Goal: Task Accomplishment & Management: Use online tool/utility

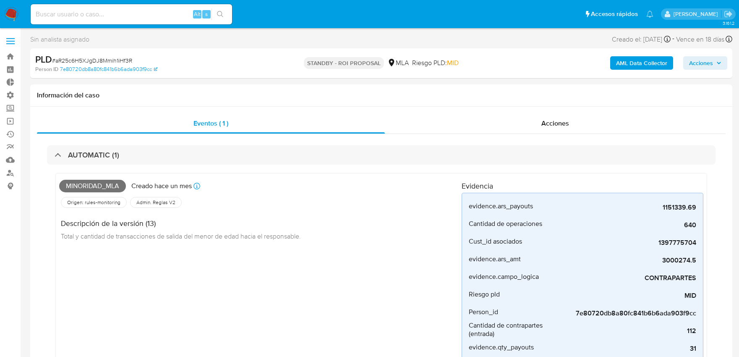
select select "10"
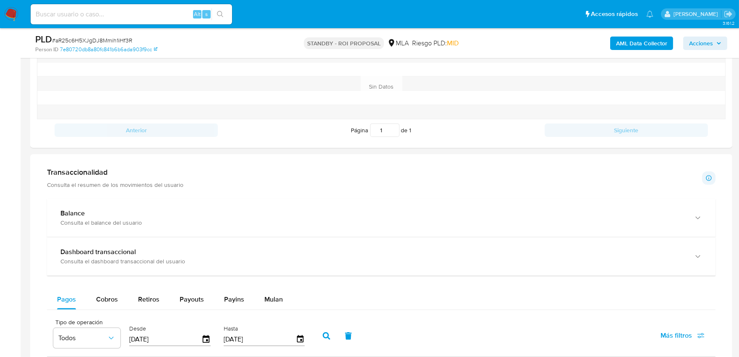
scroll to position [839, 0]
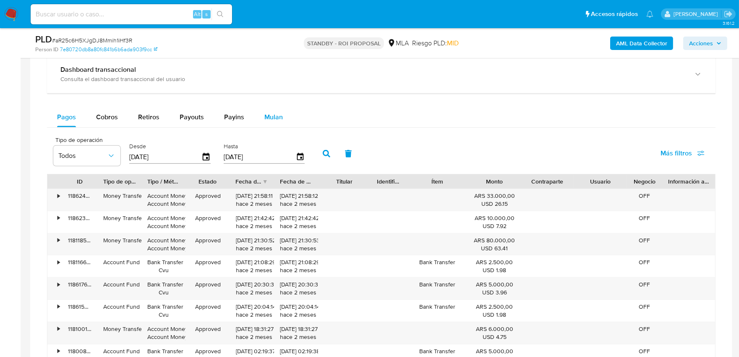
click at [267, 120] on span "Mulan" at bounding box center [273, 117] width 18 height 10
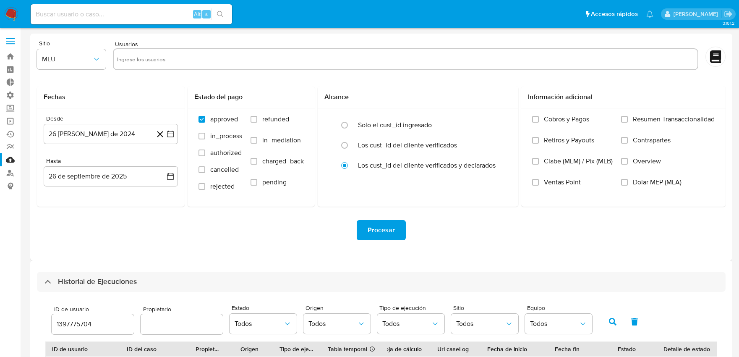
select select "10"
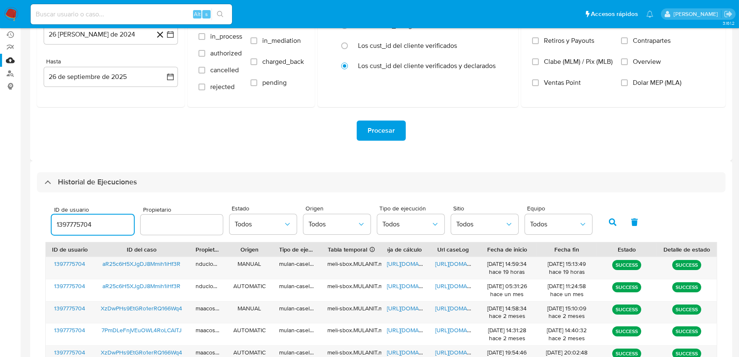
drag, startPoint x: 109, startPoint y: 226, endPoint x: 55, endPoint y: 226, distance: 54.1
click at [55, 226] on input "1397775704" at bounding box center [93, 224] width 82 height 11
type input "2259469925"
click at [609, 220] on icon "button" at bounding box center [613, 222] width 8 height 8
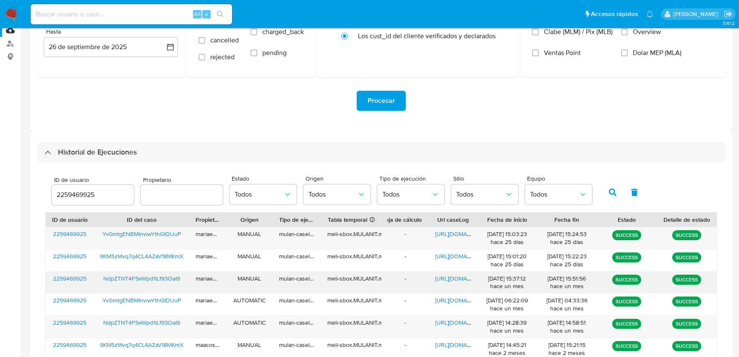
scroll to position [146, 0]
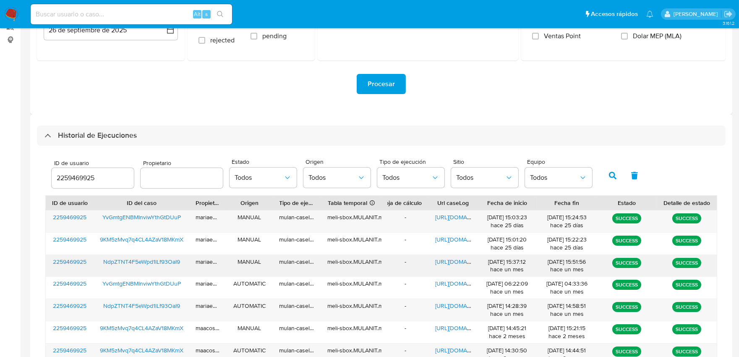
click at [440, 261] on span "https://docs.google.com/document/d/117KSUhgD2t-DNJN3UpImDyk6LA7xLeN5BxWWhBdKtKw…" at bounding box center [464, 261] width 58 height 8
click at [82, 259] on span "2259469925" at bounding box center [70, 261] width 34 height 8
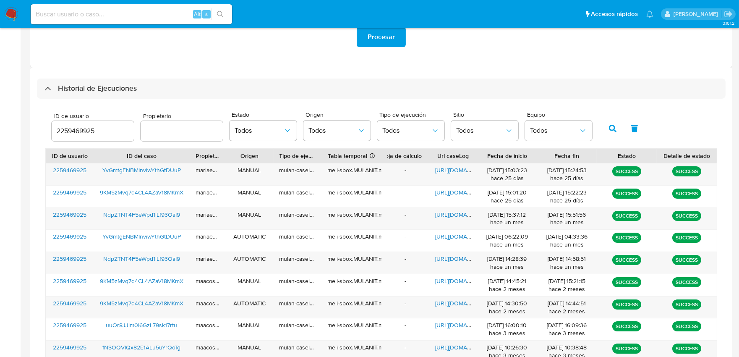
click at [204, 123] on div at bounding box center [182, 131] width 82 height 20
click at [201, 136] on input "text" at bounding box center [182, 130] width 82 height 11
type input "schabay"
click at [609, 125] on icon "button" at bounding box center [613, 129] width 8 height 8
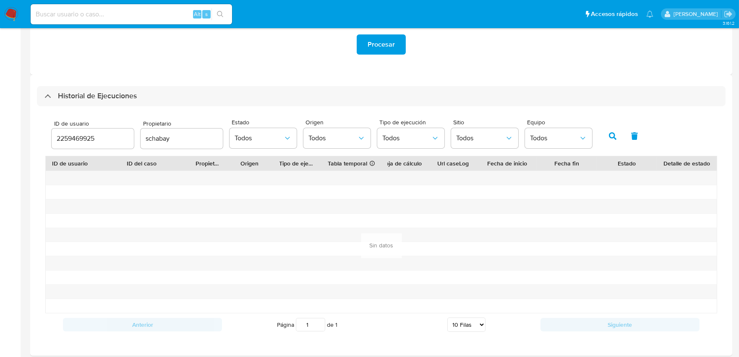
scroll to position [80, 0]
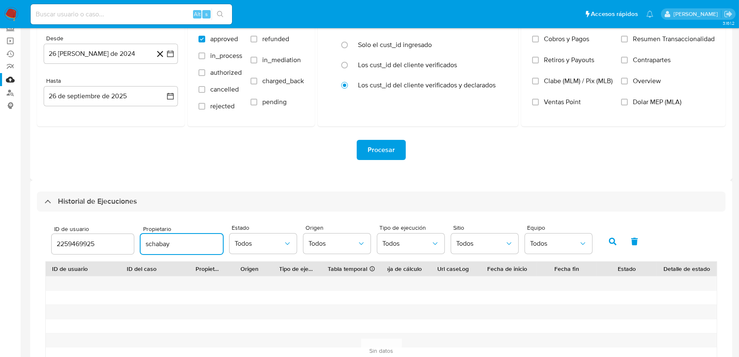
drag, startPoint x: 186, startPoint y: 246, endPoint x: 142, endPoint y: 246, distance: 43.6
click at [142, 246] on input "schabay" at bounding box center [182, 243] width 82 height 11
click at [458, 241] on span "Todos" at bounding box center [480, 243] width 49 height 8
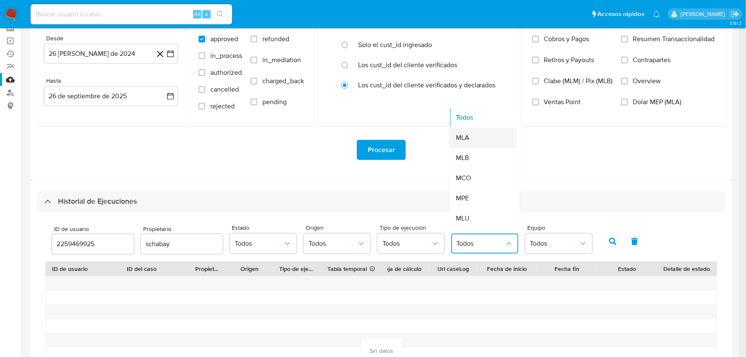
click at [467, 141] on div "MLA" at bounding box center [480, 138] width 49 height 20
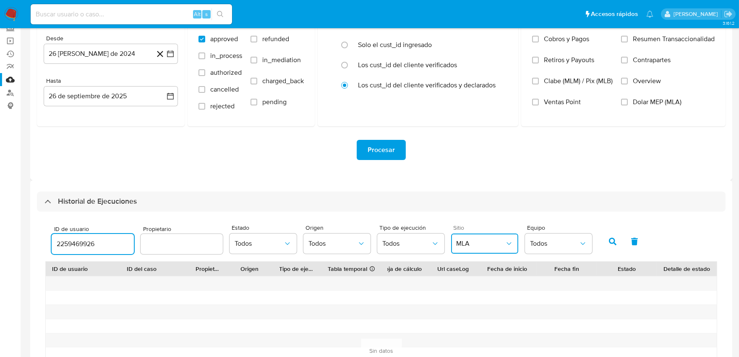
drag, startPoint x: 123, startPoint y: 238, endPoint x: 34, endPoint y: 246, distance: 89.3
click at [52, 246] on input "2259469926" at bounding box center [93, 243] width 82 height 11
type input "2259469925"
drag, startPoint x: 104, startPoint y: 240, endPoint x: 49, endPoint y: 240, distance: 55.0
click at [49, 240] on div "ID de usuario 2259469925 Propietario Estado Todos Origen Todos Tipo de ejecució…" at bounding box center [321, 241] width 549 height 32
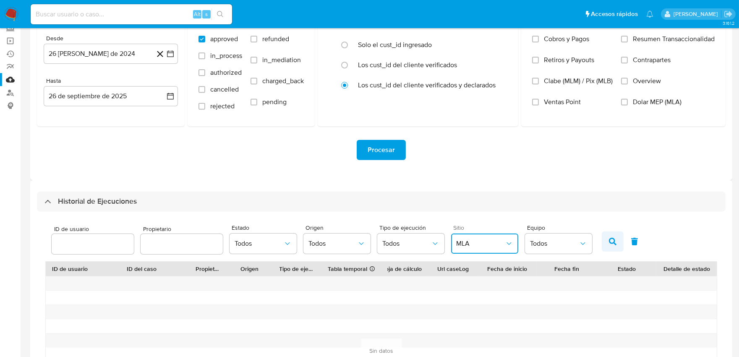
click at [618, 244] on button "button" at bounding box center [613, 241] width 22 height 20
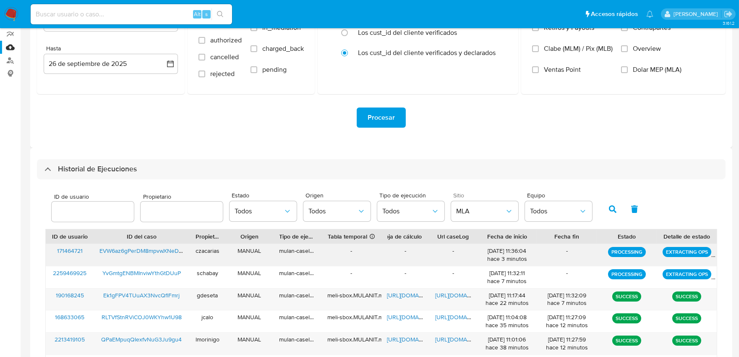
scroll to position [127, 0]
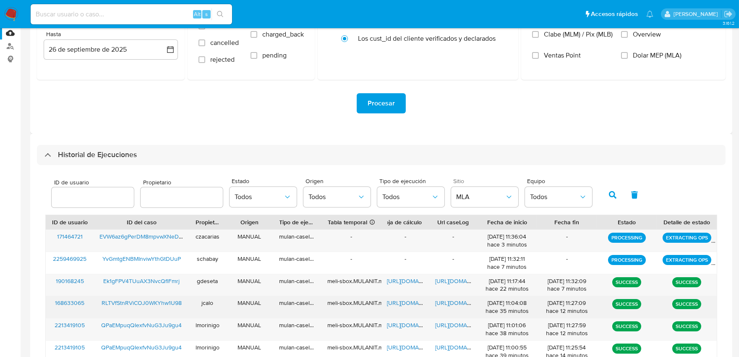
click at [458, 305] on span "https://docs.google.com/document/d/1-to3BWOsqw9juZYoy0l61_yg5yxgHJPuSibz7CK7EA0…" at bounding box center [464, 302] width 58 height 8
click at [447, 304] on span "https://docs.google.com/document/d/1-to3BWOsqw9juZYoy0l61_yg5yxgHJPuSibz7CK7EA0…" at bounding box center [464, 302] width 58 height 8
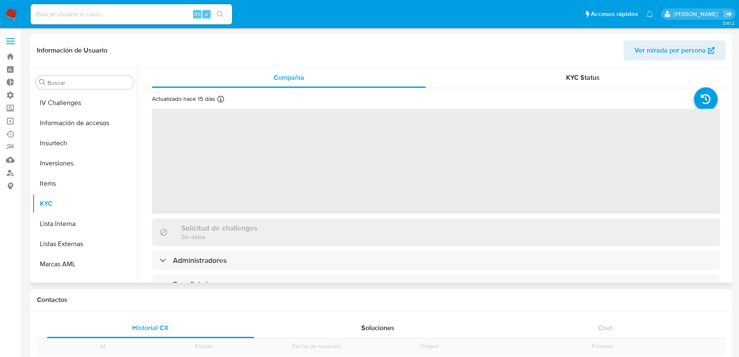
scroll to position [435, 0]
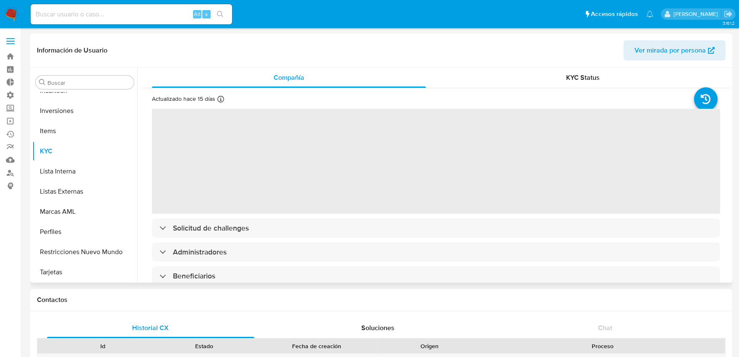
select select "10"
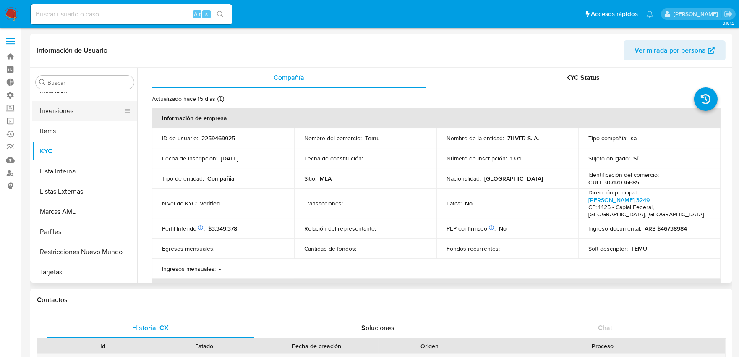
click at [61, 115] on button "Inversiones" at bounding box center [81, 111] width 98 height 20
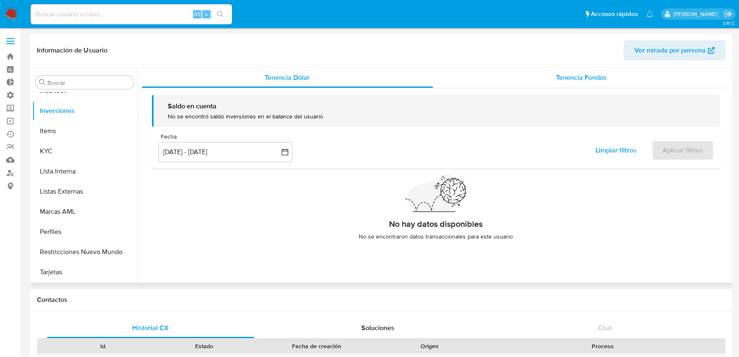
click at [563, 82] on div "Tenencia Fondos" at bounding box center [581, 78] width 297 height 20
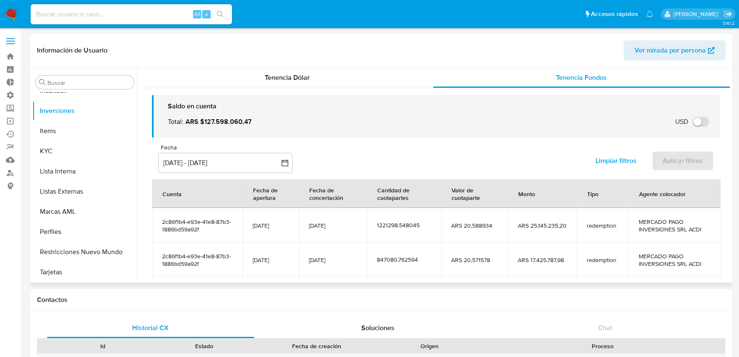
drag, startPoint x: 228, startPoint y: 122, endPoint x: 207, endPoint y: 118, distance: 21.7
click at [207, 118] on span "ARS $127.598.060,47" at bounding box center [219, 121] width 66 height 9
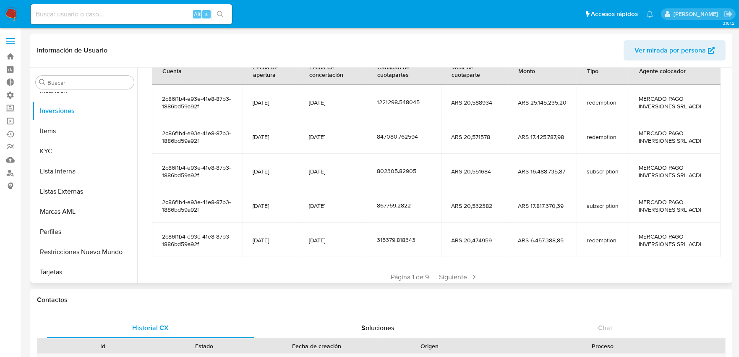
scroll to position [140, 0]
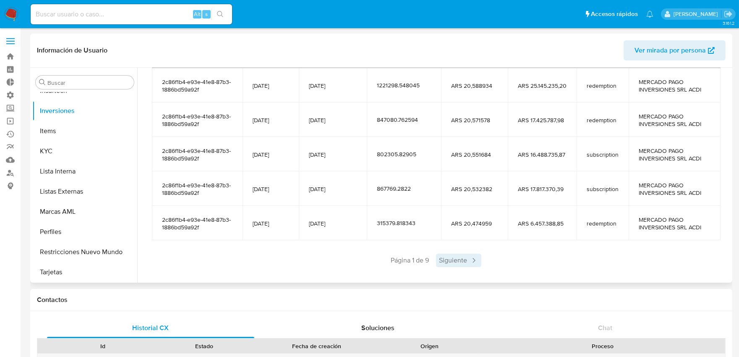
click at [462, 259] on span "Siguiente" at bounding box center [458, 259] width 45 height 13
click at [465, 257] on span "Siguiente" at bounding box center [483, 259] width 45 height 13
click at [479, 263] on span "Siguiente" at bounding box center [483, 259] width 45 height 13
click at [480, 262] on span "Siguiente" at bounding box center [483, 259] width 45 height 13
click at [479, 261] on span "Siguiente" at bounding box center [483, 259] width 45 height 13
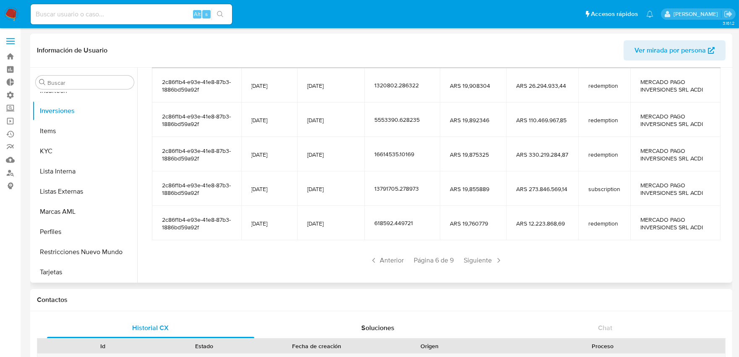
scroll to position [93, 0]
click at [479, 261] on span "Siguiente" at bounding box center [483, 259] width 45 height 13
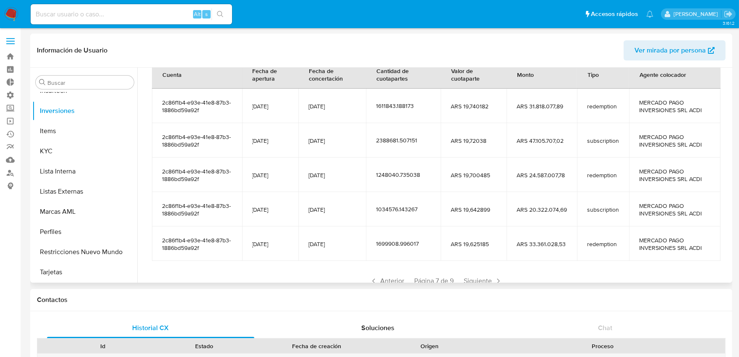
scroll to position [140, 0]
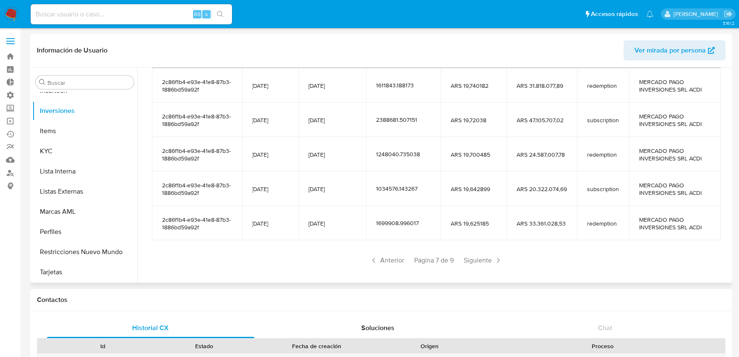
click at [479, 261] on span "Siguiente" at bounding box center [482, 259] width 45 height 13
click at [479, 264] on span "Siguiente" at bounding box center [483, 259] width 45 height 13
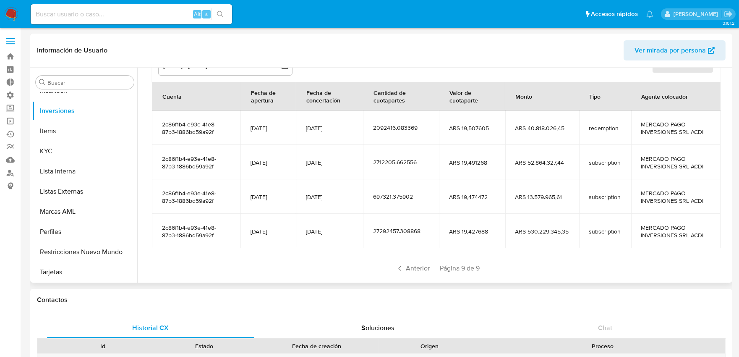
scroll to position [114, 0]
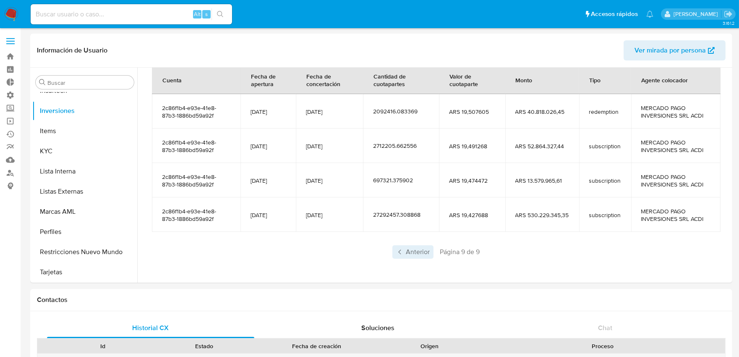
click at [418, 250] on span "Anterior" at bounding box center [412, 251] width 41 height 13
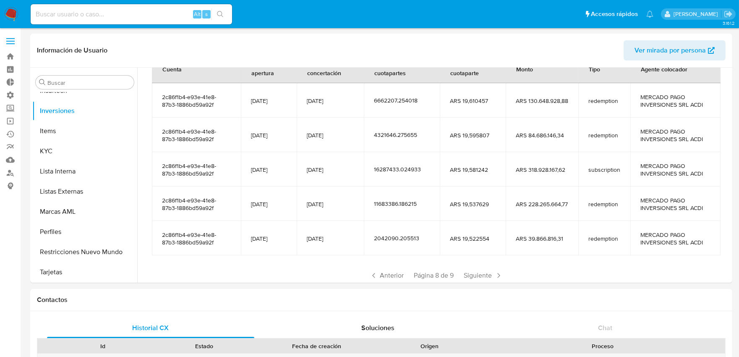
scroll to position [148, 0]
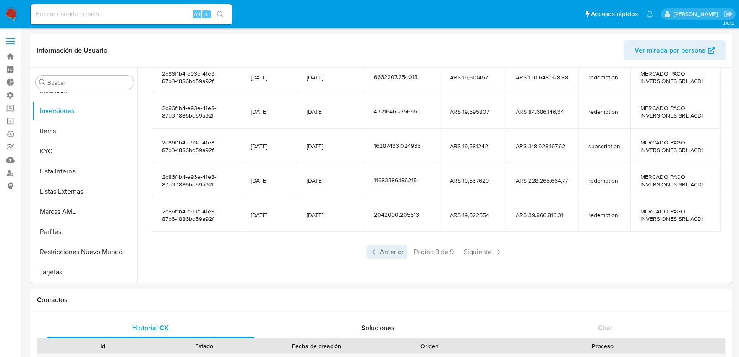
click at [389, 257] on span "Anterior" at bounding box center [386, 251] width 41 height 13
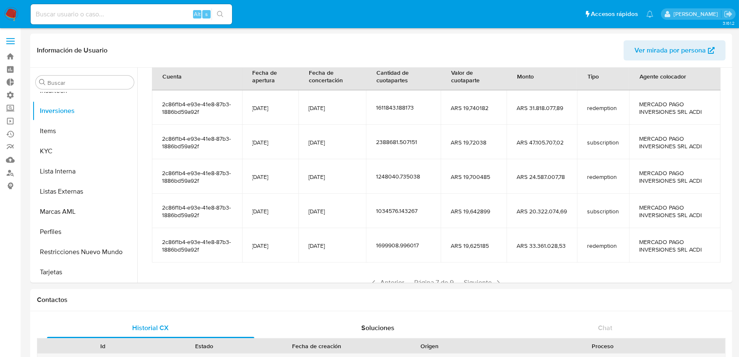
scroll to position [102, 0]
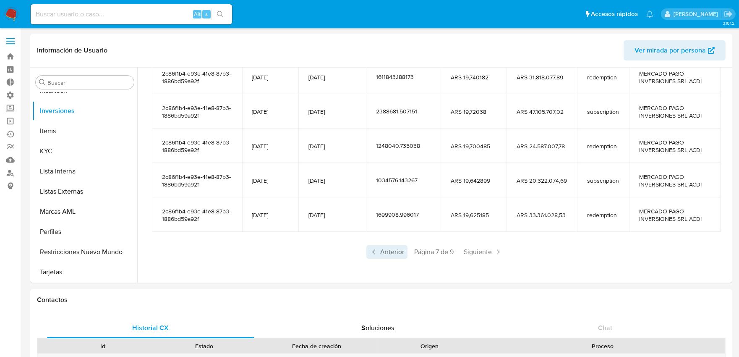
click at [395, 255] on span "Anterior" at bounding box center [386, 251] width 41 height 13
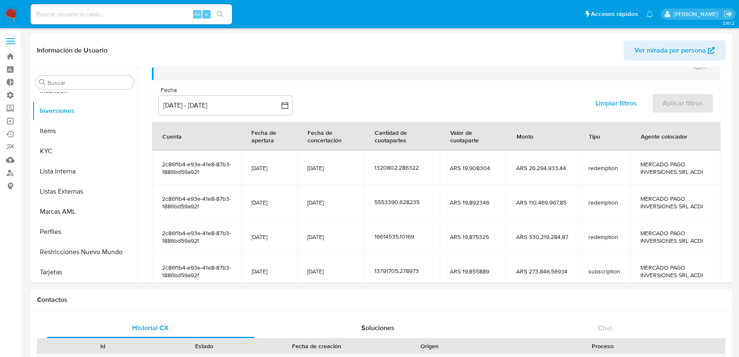
scroll to position [148, 0]
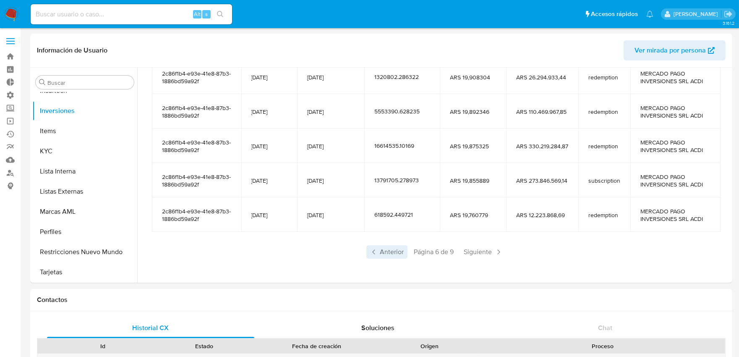
click at [381, 252] on span "Anterior" at bounding box center [386, 251] width 41 height 13
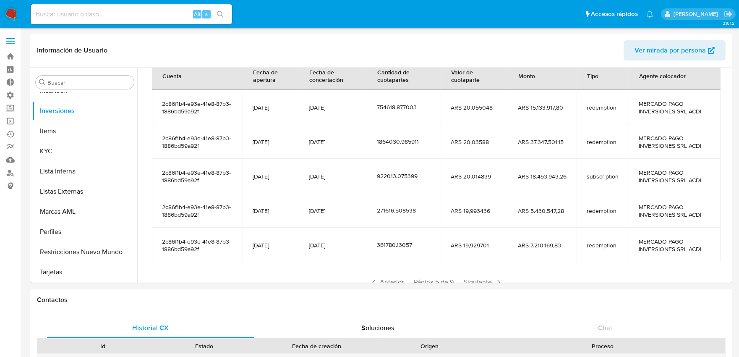
scroll to position [102, 0]
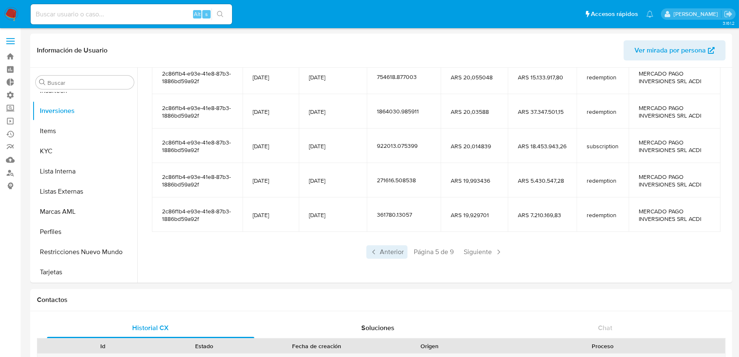
click at [392, 253] on span "Anterior" at bounding box center [386, 251] width 41 height 13
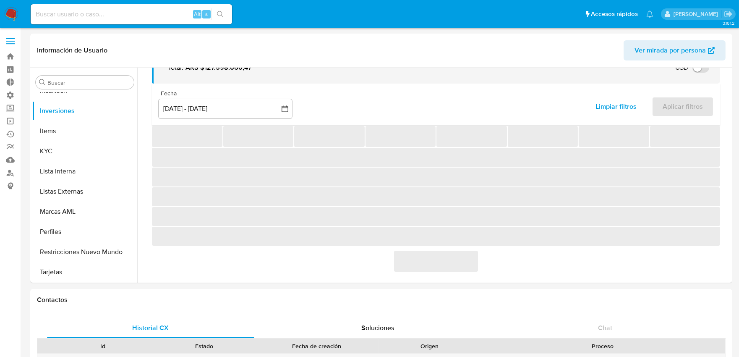
scroll to position [148, 0]
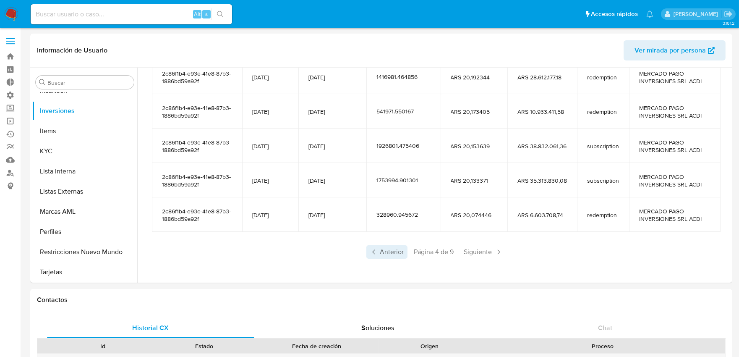
click at [375, 253] on icon at bounding box center [374, 252] width 8 height 8
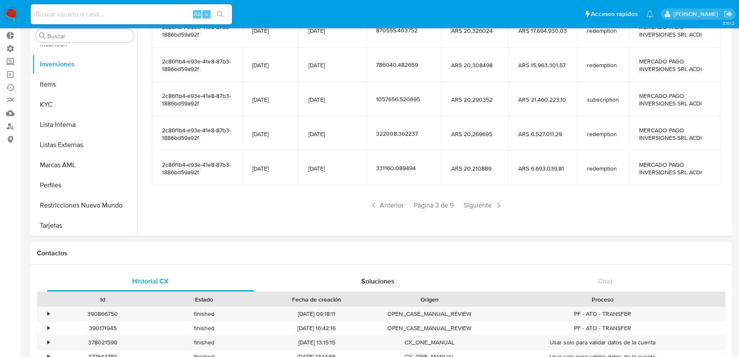
scroll to position [0, 0]
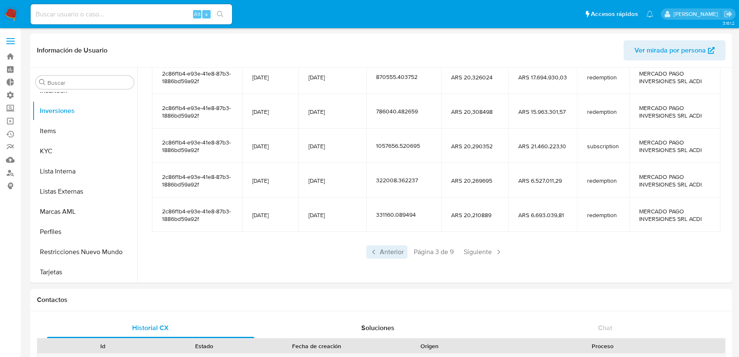
click at [387, 252] on span "Anterior" at bounding box center [386, 251] width 41 height 13
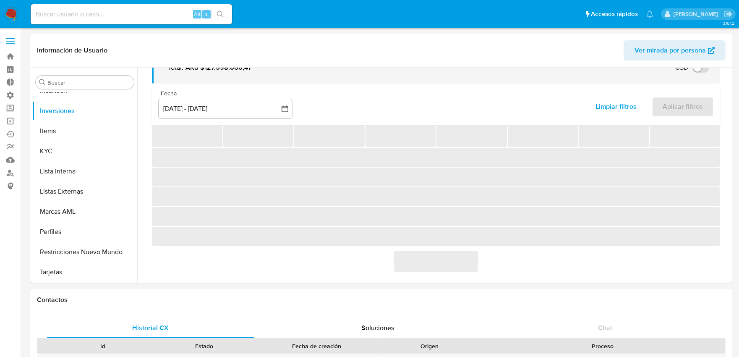
scroll to position [148, 0]
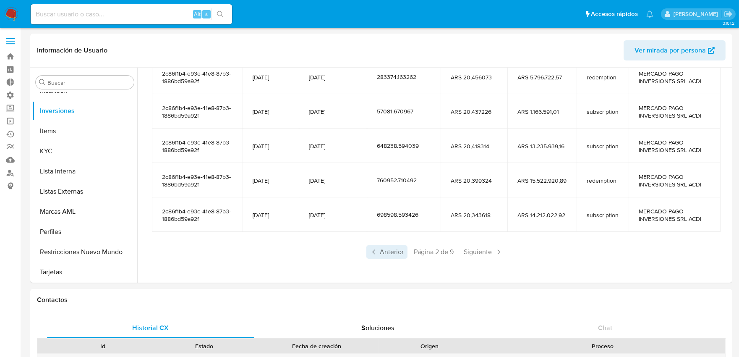
click at [376, 253] on span "Anterior" at bounding box center [386, 251] width 41 height 13
click at [459, 255] on span "Siguiente" at bounding box center [458, 251] width 45 height 13
click at [459, 255] on div "Anterior Página 2 de 9 Siguiente" at bounding box center [436, 251] width 568 height 13
click at [475, 246] on span "Siguiente" at bounding box center [483, 251] width 45 height 13
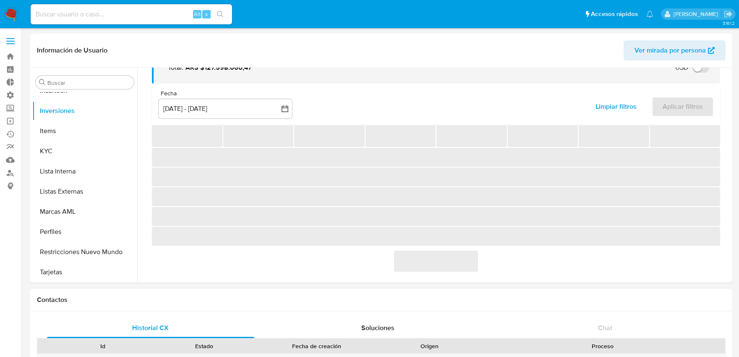
scroll to position [57, 0]
click at [475, 246] on section "‌ ‌ ‌ ‌ ‌ ‌ ‌ ‌ ‌ ‌ ‌ ‌ ‌ ‌" at bounding box center [436, 198] width 568 height 146
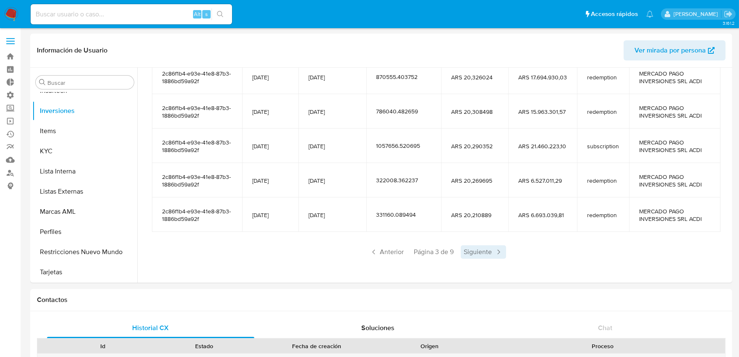
click at [479, 250] on span "Siguiente" at bounding box center [483, 251] width 45 height 13
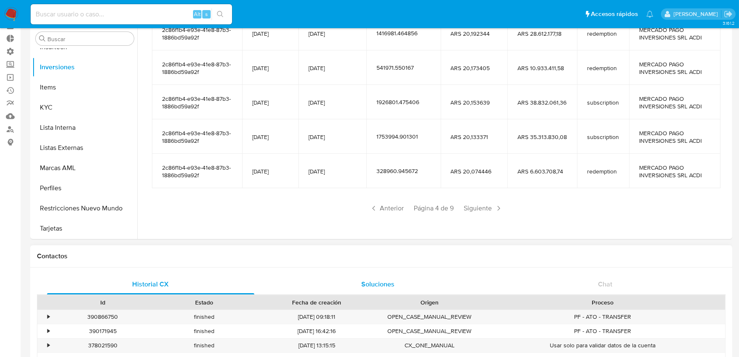
scroll to position [93, 0]
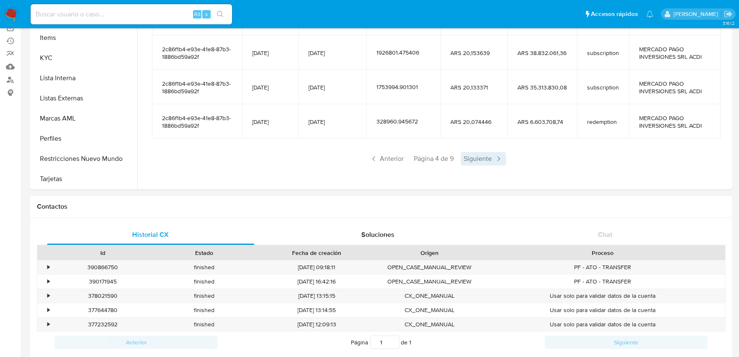
click at [494, 157] on icon at bounding box center [498, 158] width 8 height 8
click at [492, 161] on span "Siguiente" at bounding box center [483, 158] width 45 height 13
click at [492, 161] on span "Siguiente" at bounding box center [482, 158] width 45 height 13
click at [492, 161] on span "Siguiente" at bounding box center [483, 158] width 45 height 13
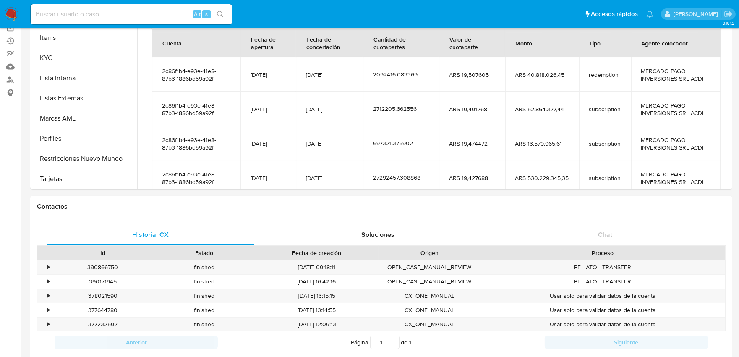
scroll to position [114, 0]
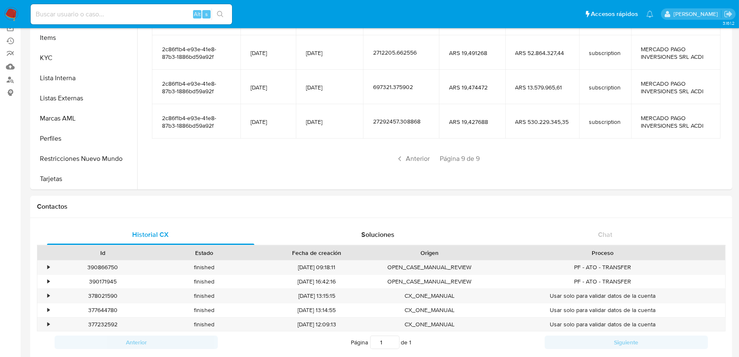
click at [492, 161] on div "Anterior Página 9 de 9" at bounding box center [436, 158] width 568 height 13
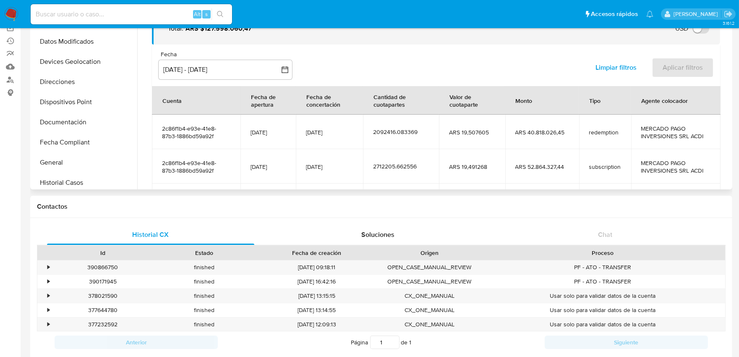
scroll to position [202, 0]
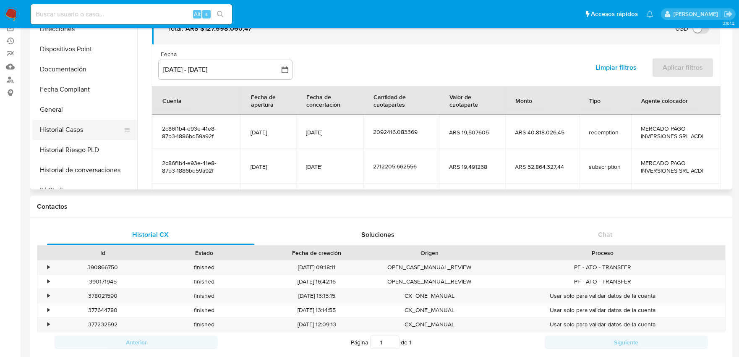
click at [71, 128] on button "Historial Casos" at bounding box center [81, 130] width 98 height 20
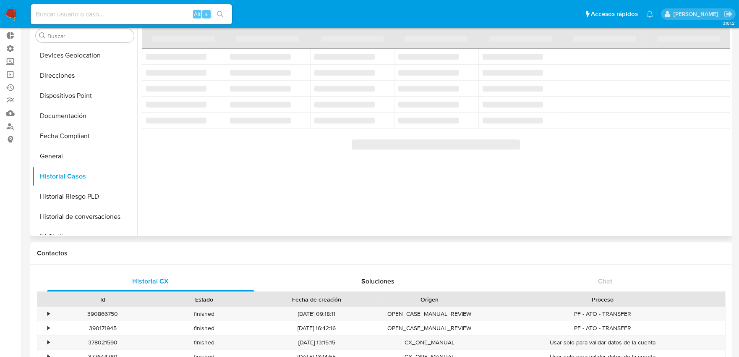
scroll to position [0, 0]
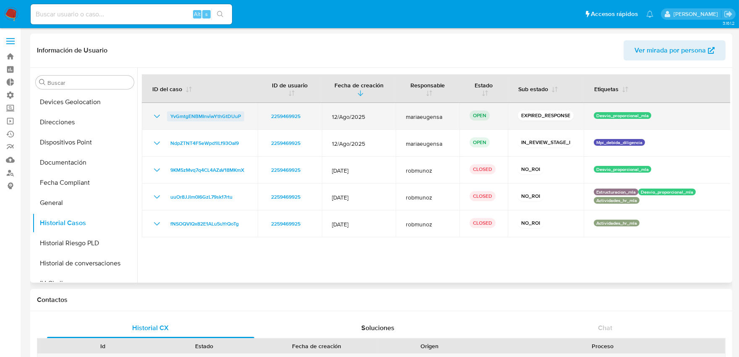
click at [220, 116] on span "YvGmtgENBMInviwYthGtDUuP" at bounding box center [205, 116] width 71 height 10
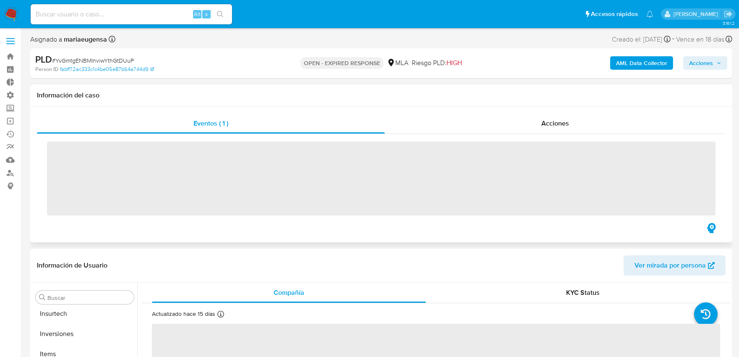
scroll to position [435, 0]
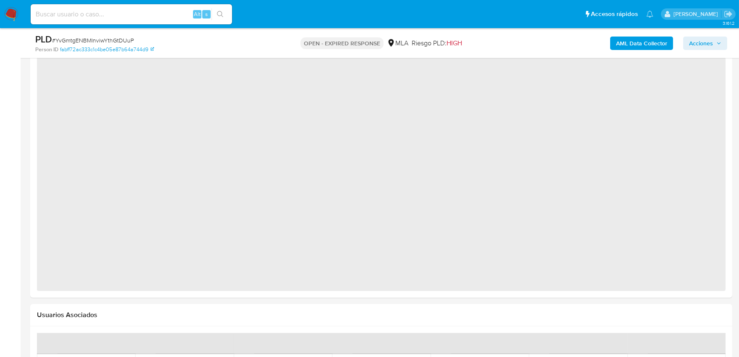
select select "10"
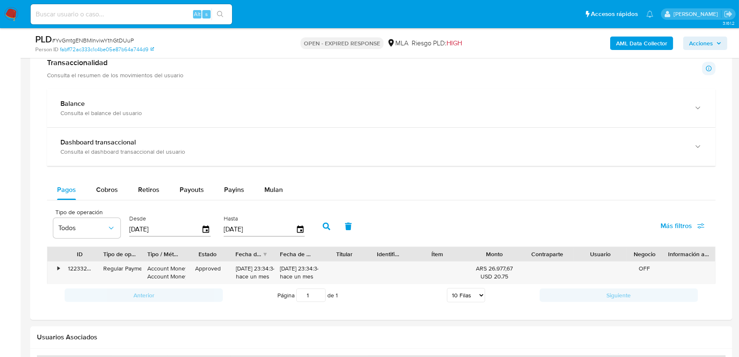
scroll to position [565, 0]
click at [114, 192] on span "Cobros" at bounding box center [107, 189] width 22 height 10
select select "10"
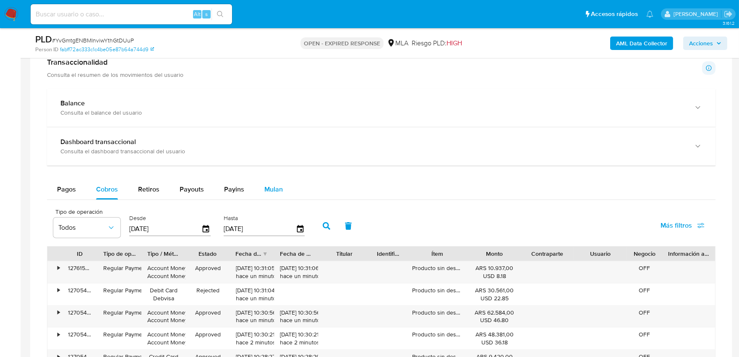
click at [273, 194] on span "Mulan" at bounding box center [273, 189] width 18 height 10
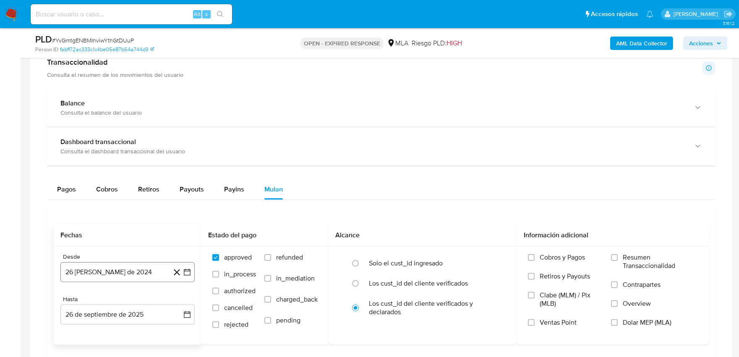
click at [110, 274] on button "26 [PERSON_NAME] de 2024" at bounding box center [127, 272] width 134 height 20
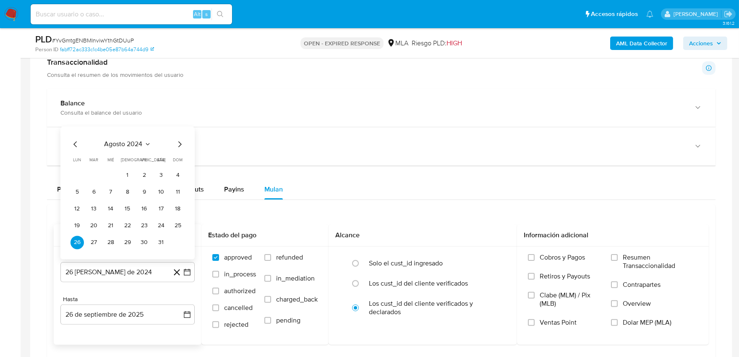
click at [148, 145] on icon "Seleccionar mes y año" at bounding box center [147, 144] width 7 height 7
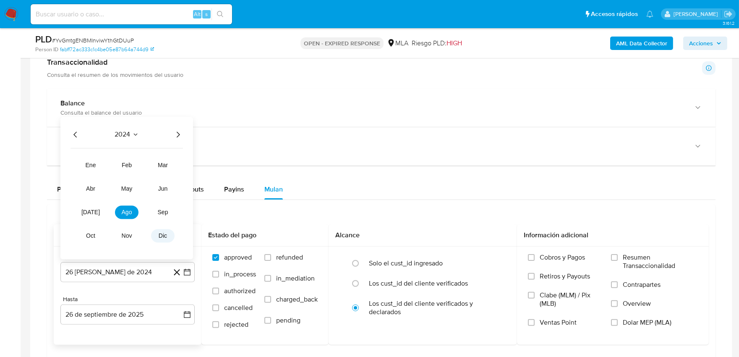
click at [161, 237] on span "dic" at bounding box center [163, 236] width 8 height 7
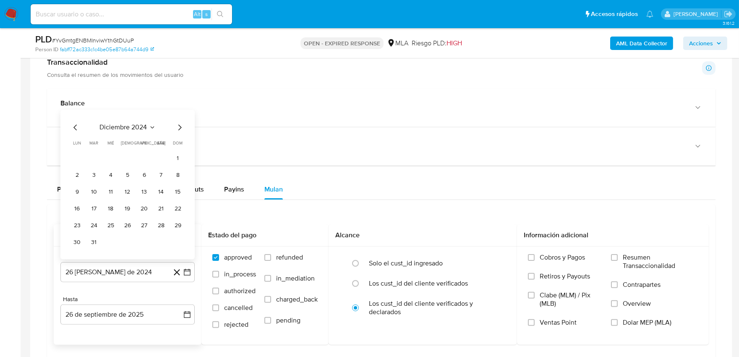
click at [178, 131] on icon "Mes siguiente" at bounding box center [180, 128] width 10 height 10
click at [146, 148] on icon "Seleccionar mes y año" at bounding box center [145, 144] width 7 height 7
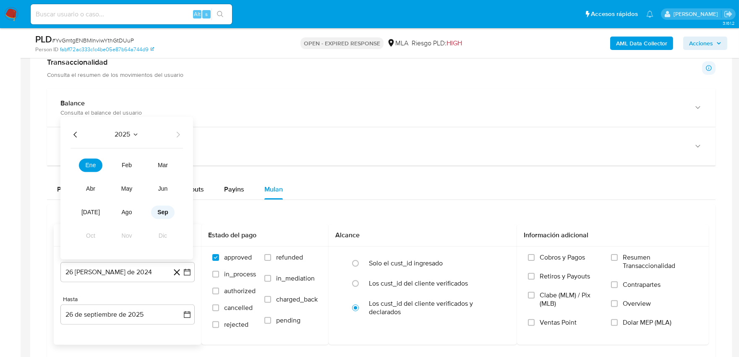
click at [159, 215] on span "sep" at bounding box center [162, 212] width 11 height 7
click at [163, 209] on button "20" at bounding box center [160, 208] width 13 height 13
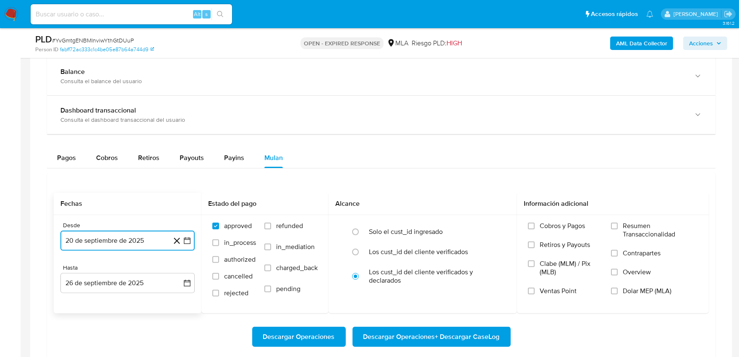
scroll to position [612, 0]
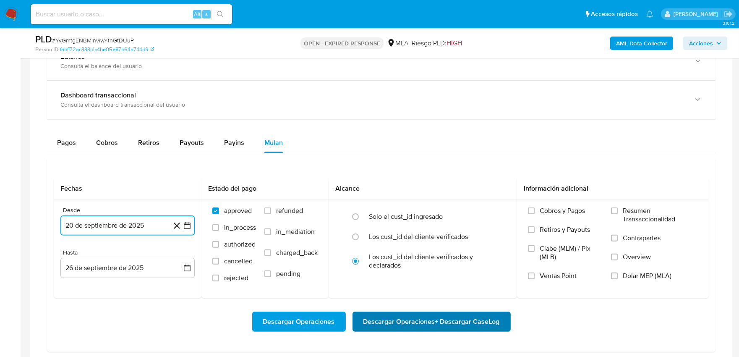
click at [416, 319] on span "Descargar Operaciones + Descargar CaseLog" at bounding box center [431, 321] width 136 height 18
